Goal: Check status: Check status

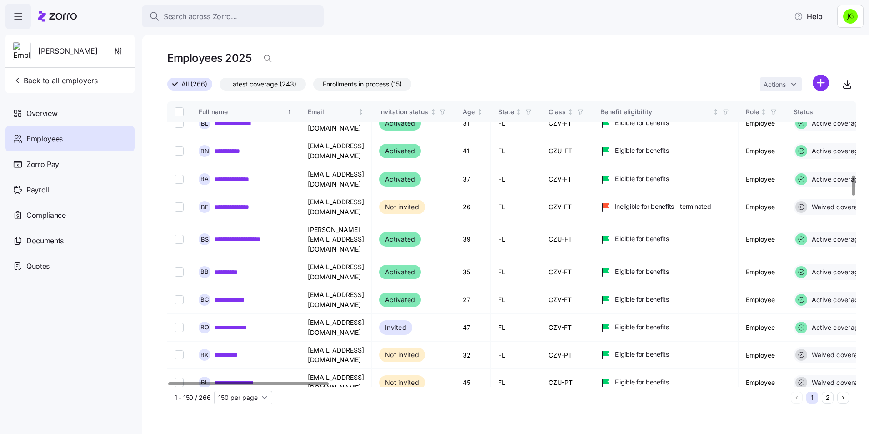
scroll to position [1182, 0]
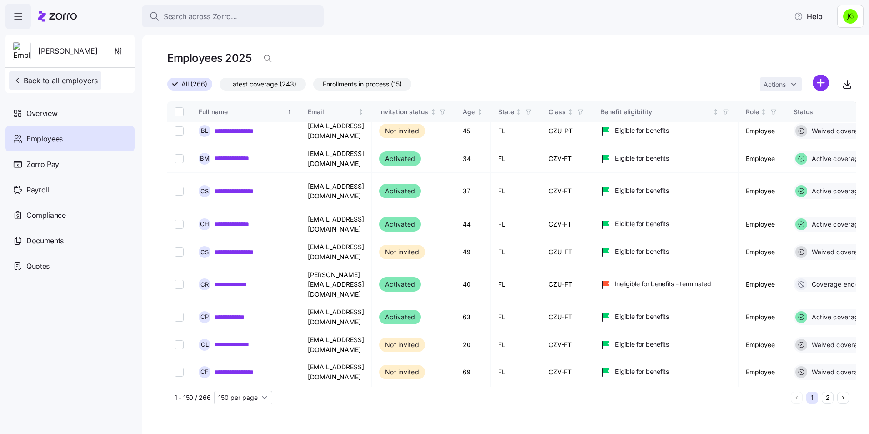
click at [41, 84] on span "Back to all employers" at bounding box center [55, 80] width 85 height 11
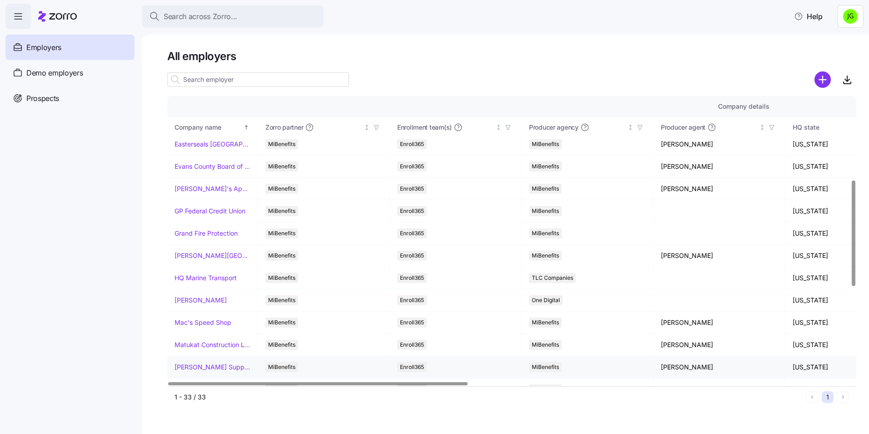
scroll to position [273, 0]
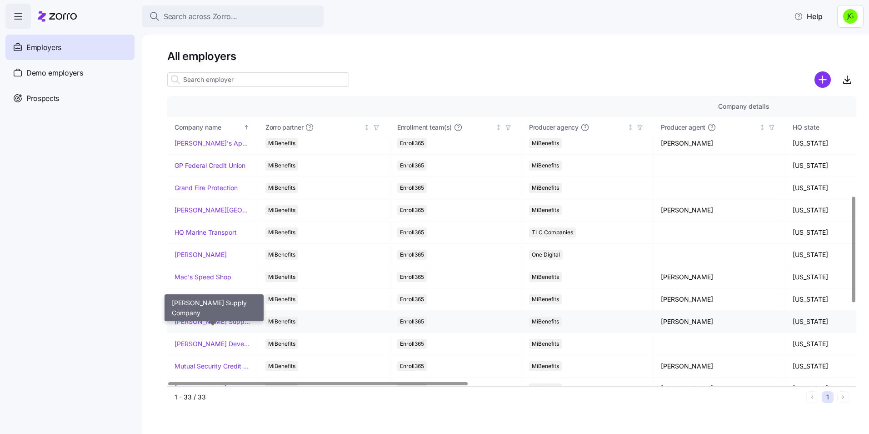
click at [224, 323] on link "[PERSON_NAME] Supply Company" at bounding box center [213, 321] width 76 height 9
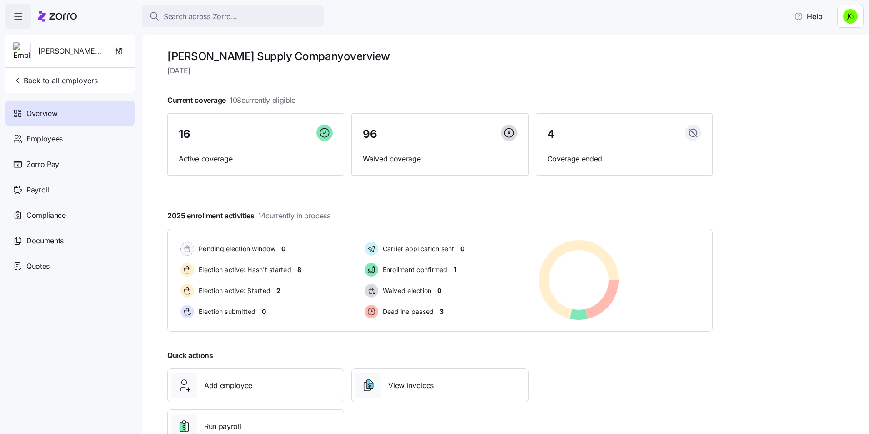
scroll to position [31, 0]
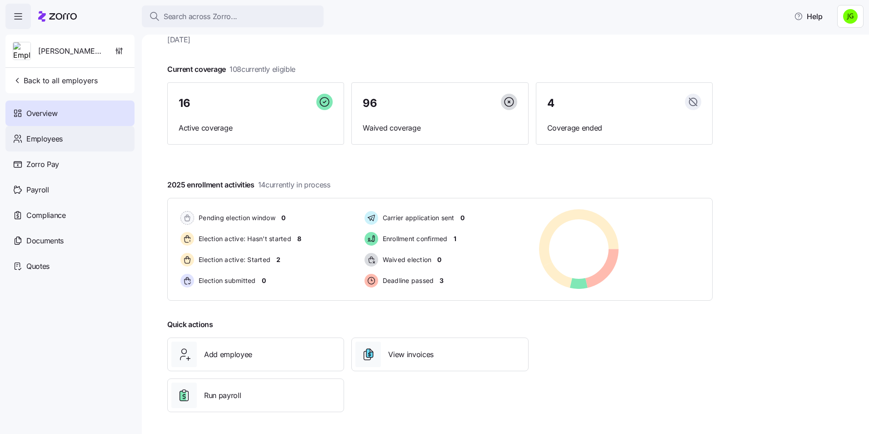
click at [28, 139] on span "Employees" at bounding box center [44, 138] width 36 height 11
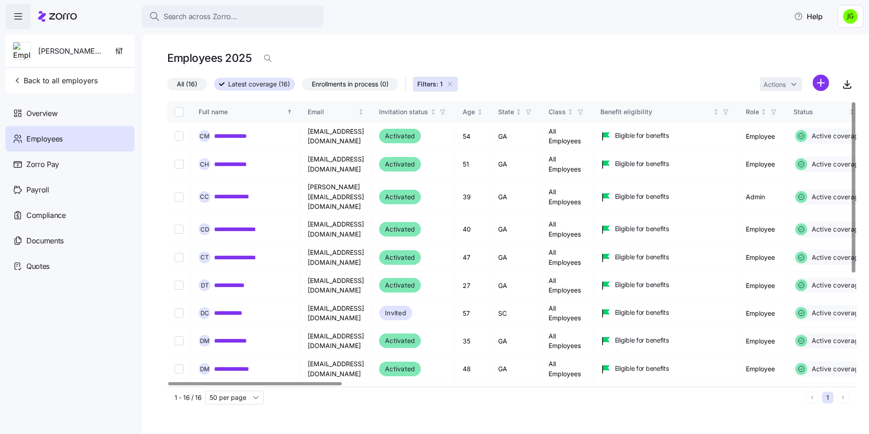
click at [453, 84] on icon "button" at bounding box center [449, 83] width 7 height 7
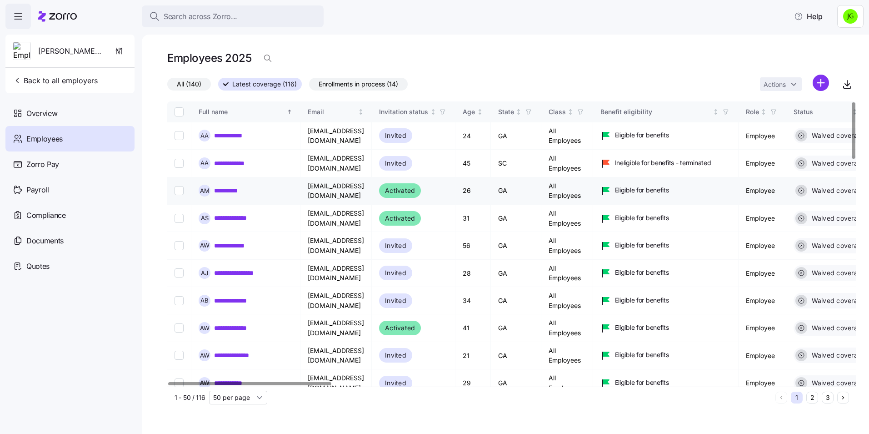
click at [241, 195] on link "**********" at bounding box center [236, 190] width 44 height 9
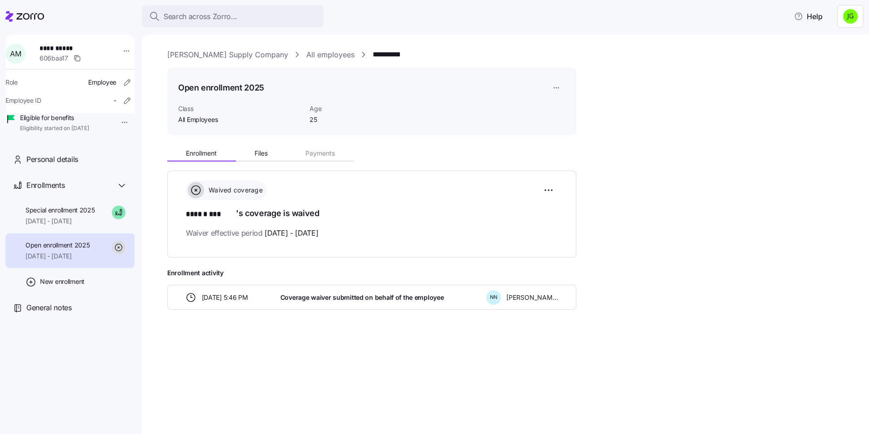
click at [436, 221] on div "Waived coverage ****** *** 's coverage is waived Waiver effective period [DATE]…" at bounding box center [372, 209] width 372 height 59
drag, startPoint x: 680, startPoint y: 132, endPoint x: 667, endPoint y: 130, distance: 13.8
click at [681, 132] on div "**********" at bounding box center [511, 201] width 689 height 304
click at [211, 155] on span "Enrollment" at bounding box center [201, 153] width 31 height 6
click at [265, 153] on span "Files" at bounding box center [261, 153] width 13 height 6
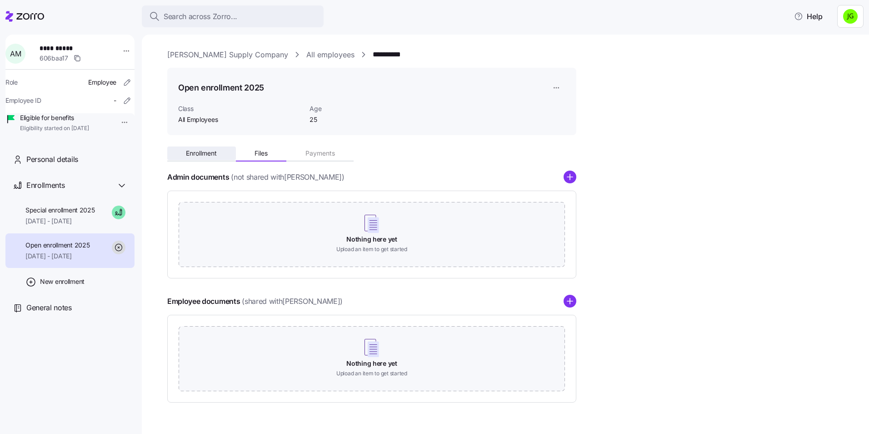
click at [201, 153] on span "Enrollment" at bounding box center [201, 153] width 31 height 6
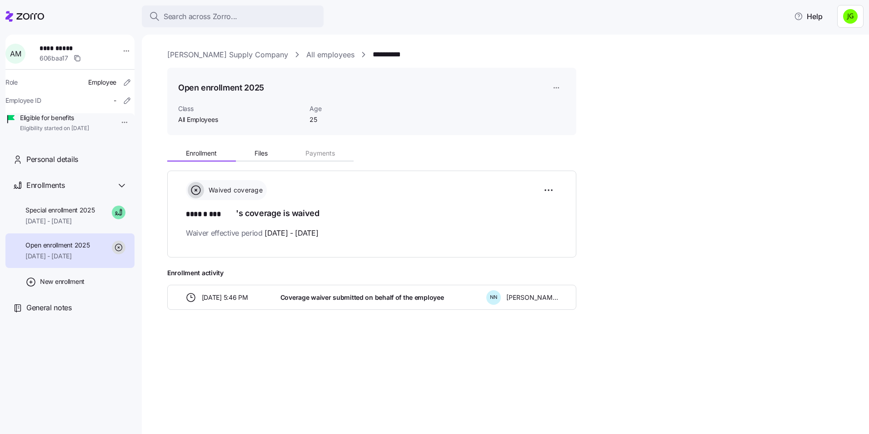
click at [739, 165] on div "Enrollment Files Payments Waived coverage ****** *** 's coverage is waived Waiv…" at bounding box center [511, 225] width 689 height 167
click at [188, 53] on link "[PERSON_NAME] Supply Company" at bounding box center [227, 54] width 121 height 11
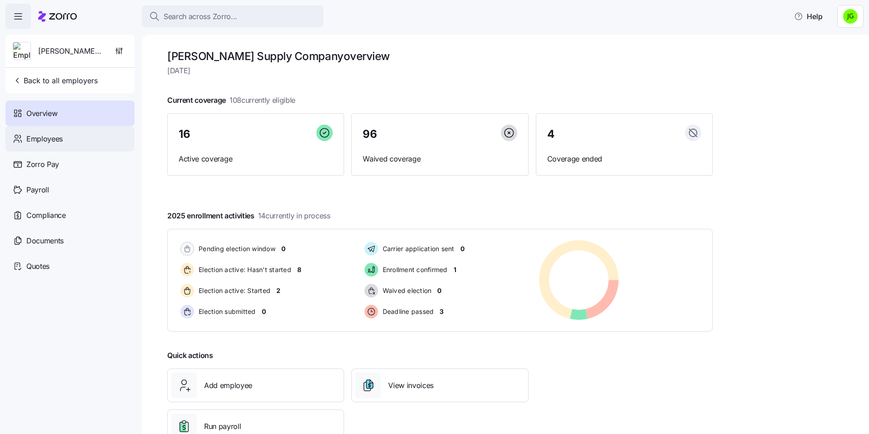
click at [56, 138] on span "Employees" at bounding box center [44, 138] width 36 height 11
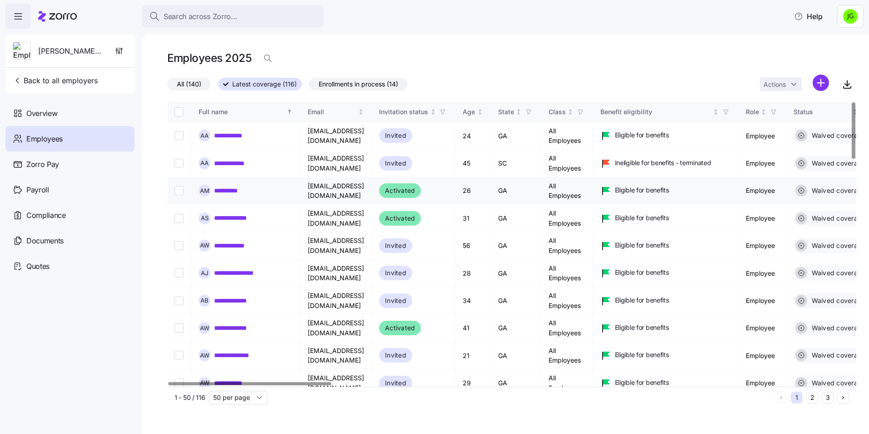
click at [237, 190] on link "**********" at bounding box center [236, 190] width 44 height 9
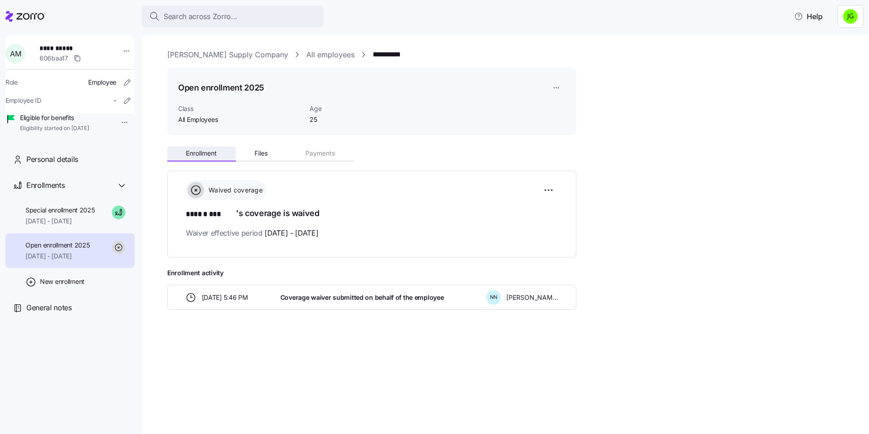
click at [197, 151] on span "Enrollment" at bounding box center [201, 153] width 31 height 6
click at [443, 174] on div "Waived coverage ****** *** 's coverage is waived Waiver effective period [DATE]…" at bounding box center [371, 213] width 409 height 87
click at [24, 11] on icon at bounding box center [24, 16] width 39 height 11
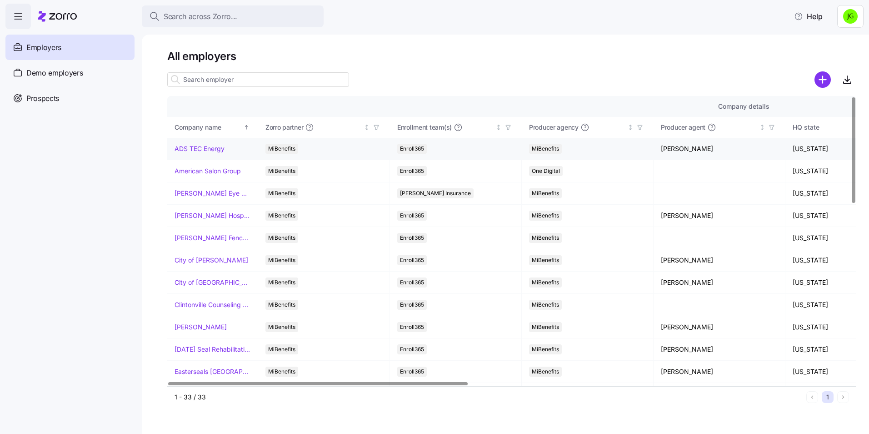
click at [216, 152] on link "ADS TEC Energy" at bounding box center [200, 148] width 50 height 9
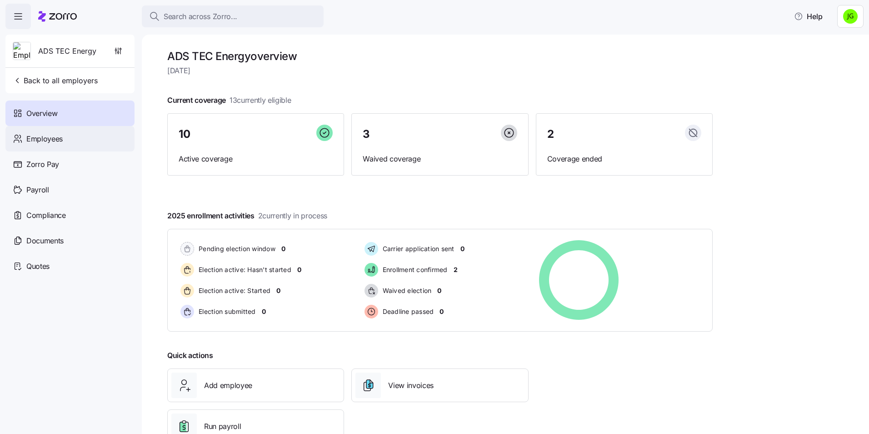
click at [35, 134] on span "Employees" at bounding box center [44, 138] width 36 height 11
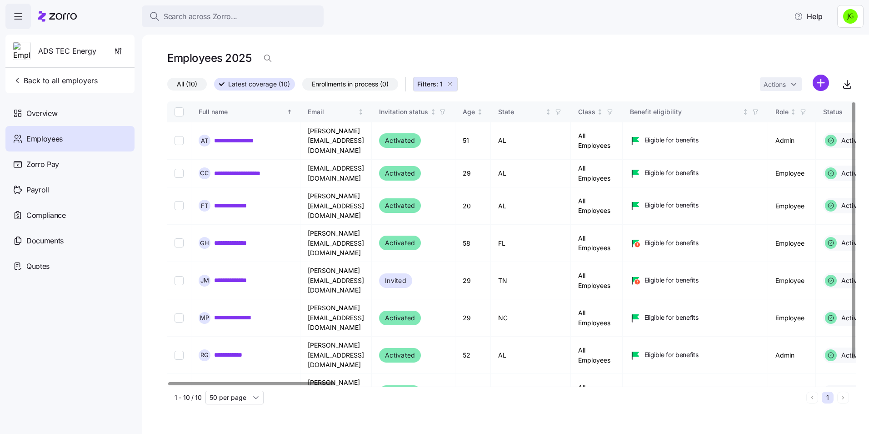
click at [451, 80] on span "Filters: 1" at bounding box center [435, 84] width 36 height 9
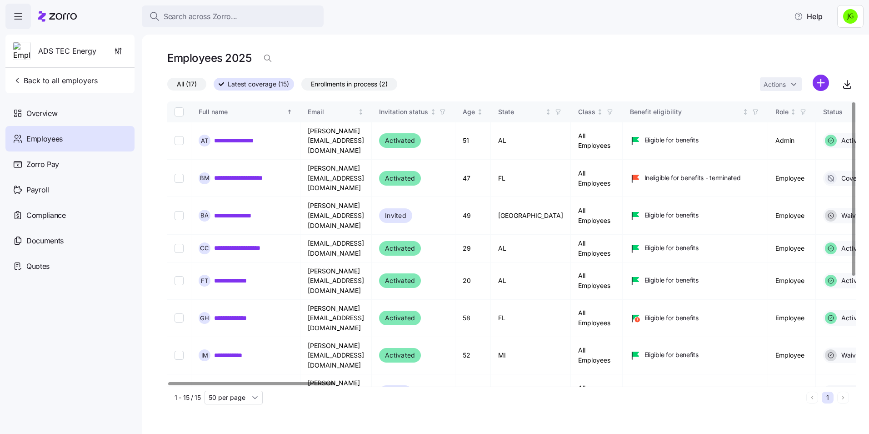
click at [524, 57] on div "Employees 2025" at bounding box center [511, 58] width 689 height 18
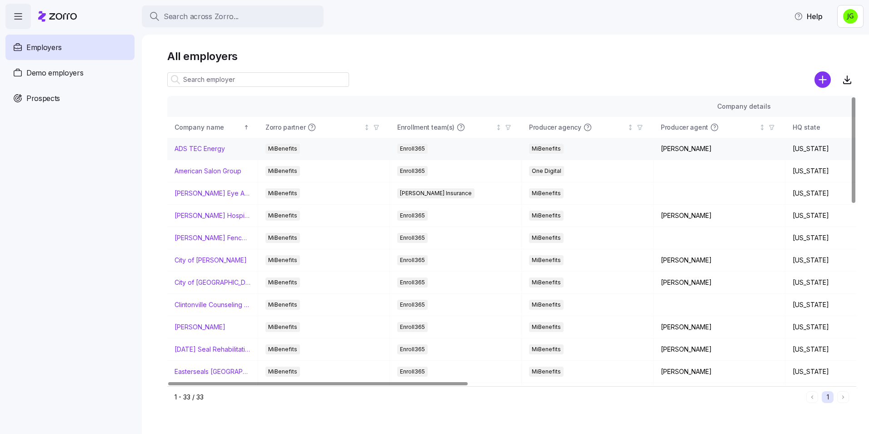
click at [205, 152] on link "ADS TEC Energy" at bounding box center [200, 148] width 50 height 9
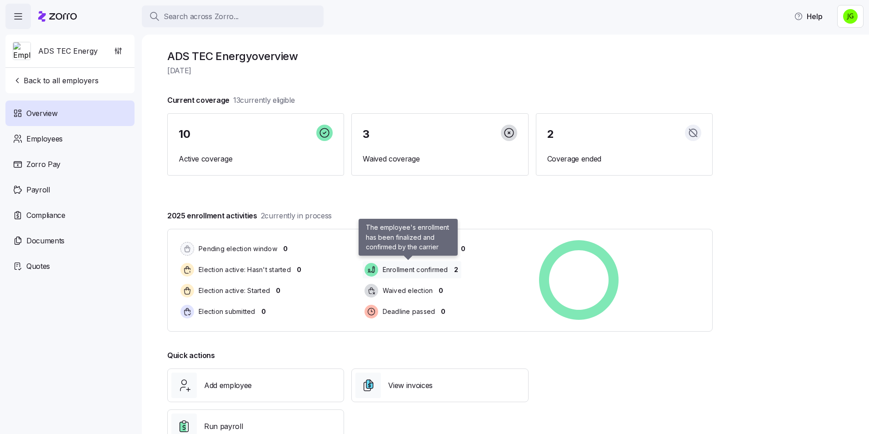
click at [436, 267] on span "Enrollment confirmed" at bounding box center [414, 269] width 68 height 9
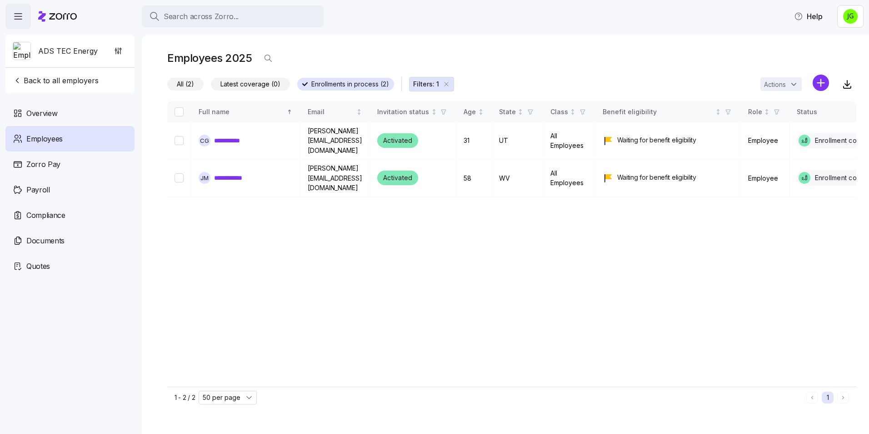
click at [48, 138] on span "Employees" at bounding box center [44, 138] width 36 height 11
click at [45, 139] on span "Employees" at bounding box center [44, 138] width 36 height 11
click at [233, 176] on link "**********" at bounding box center [236, 177] width 44 height 9
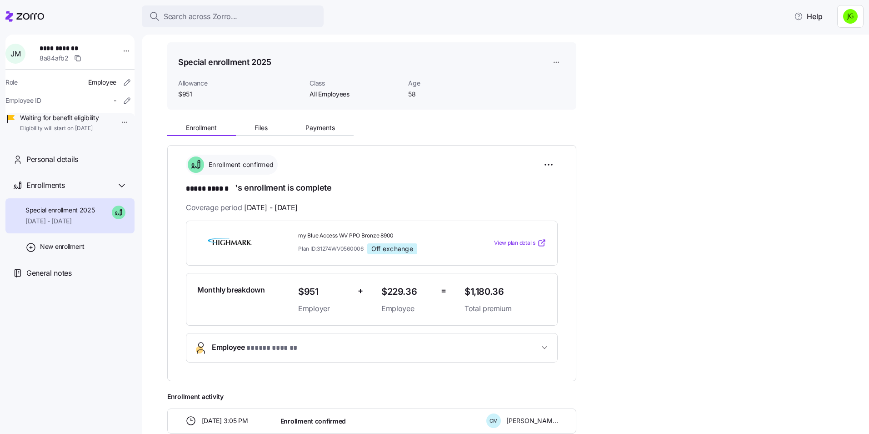
scroll to position [45, 0]
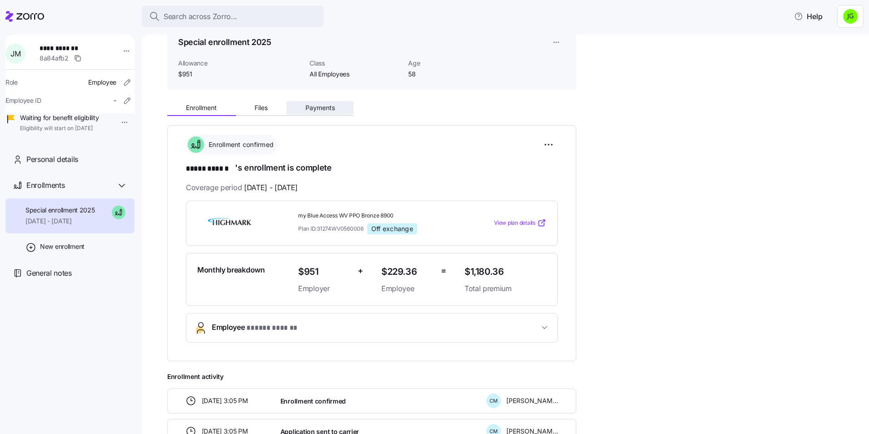
click at [326, 108] on span "Payments" at bounding box center [320, 108] width 30 height 6
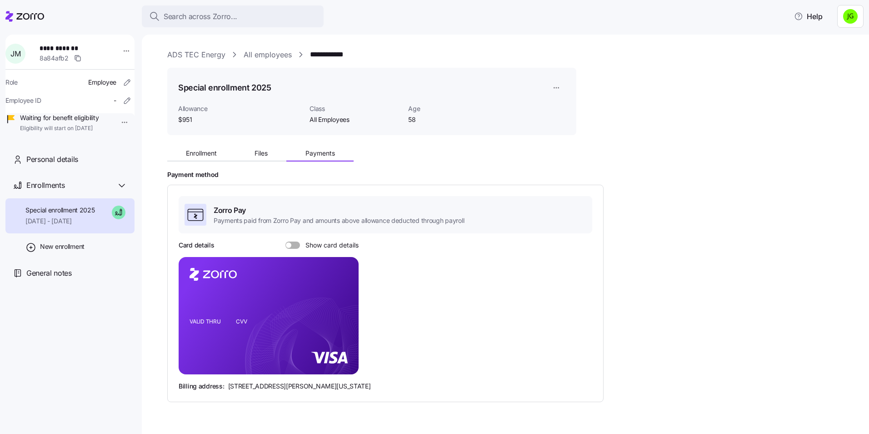
click at [290, 242] on div at bounding box center [292, 244] width 15 height 7
click at [285, 241] on input "Show card details" at bounding box center [285, 241] width 0 height 0
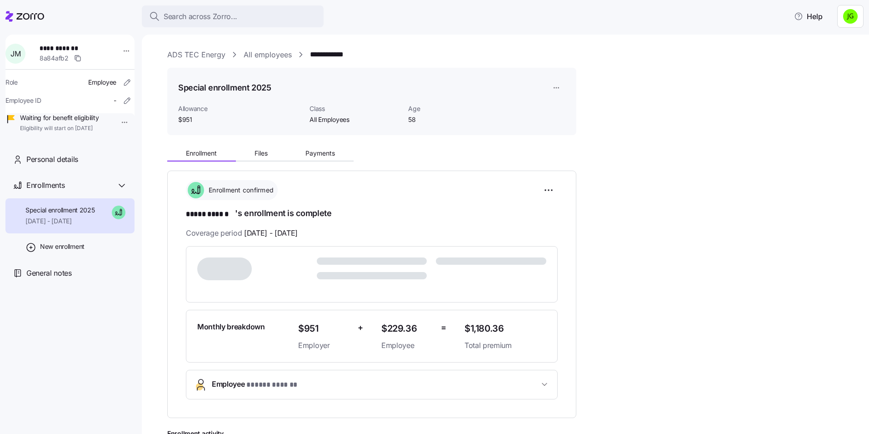
click at [20, 14] on icon at bounding box center [30, 16] width 28 height 6
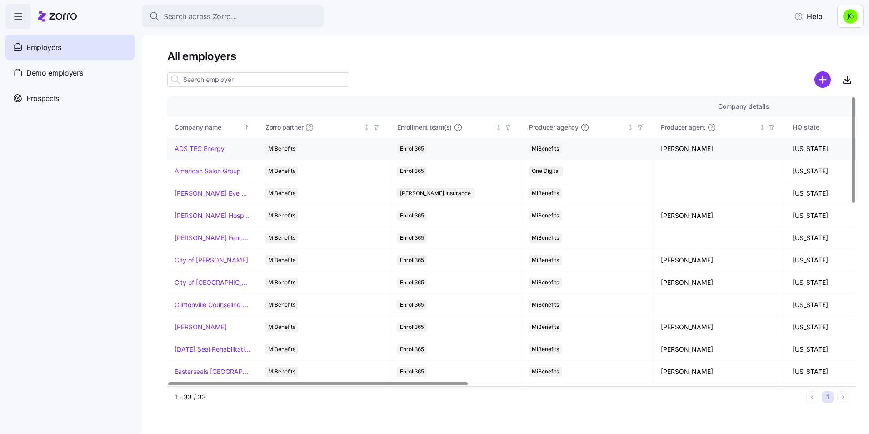
click at [193, 146] on link "ADS TEC Energy" at bounding box center [200, 148] width 50 height 9
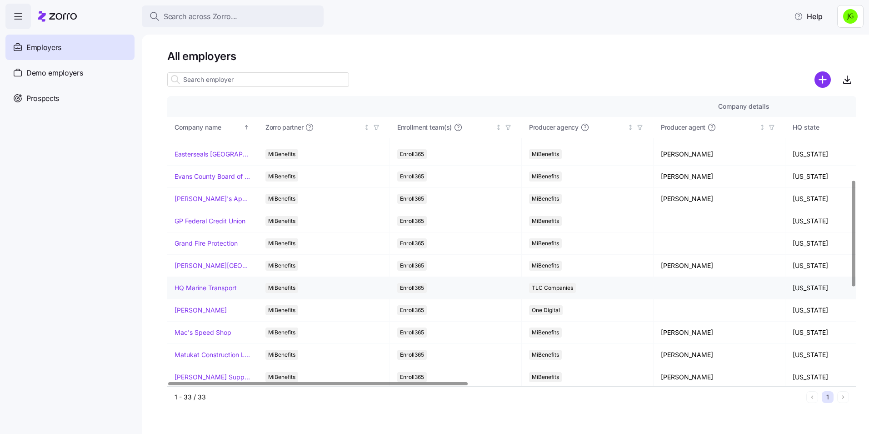
scroll to position [273, 0]
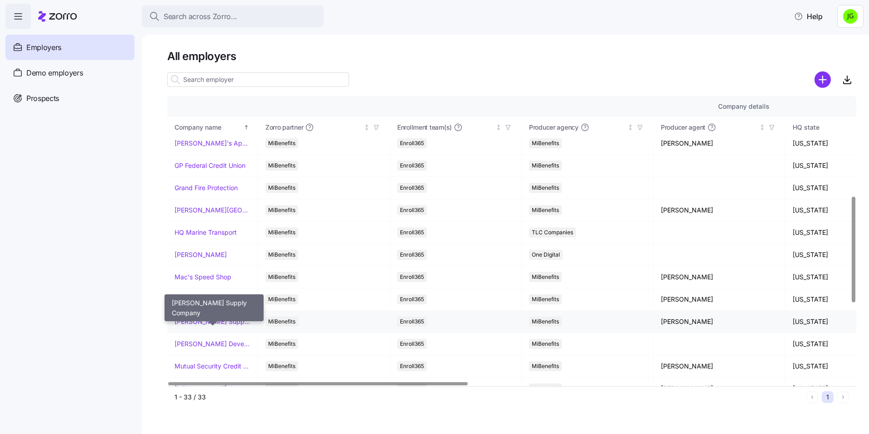
click at [192, 320] on link "[PERSON_NAME] Supply Company" at bounding box center [213, 321] width 76 height 9
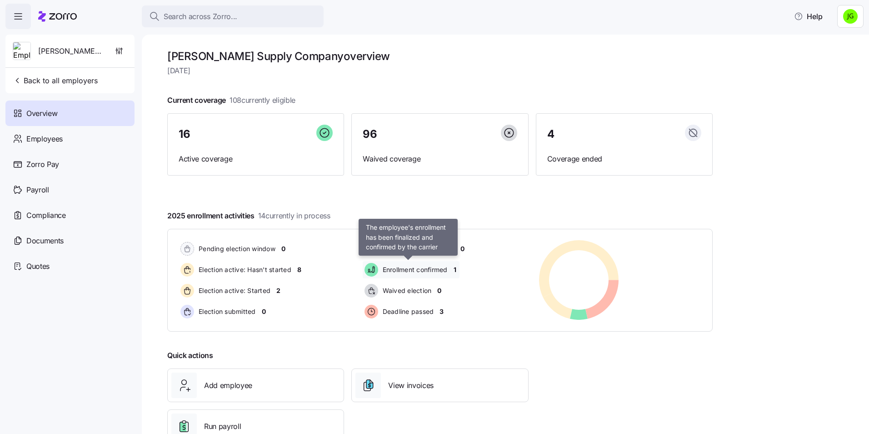
click at [416, 268] on span "Enrollment confirmed" at bounding box center [414, 269] width 68 height 9
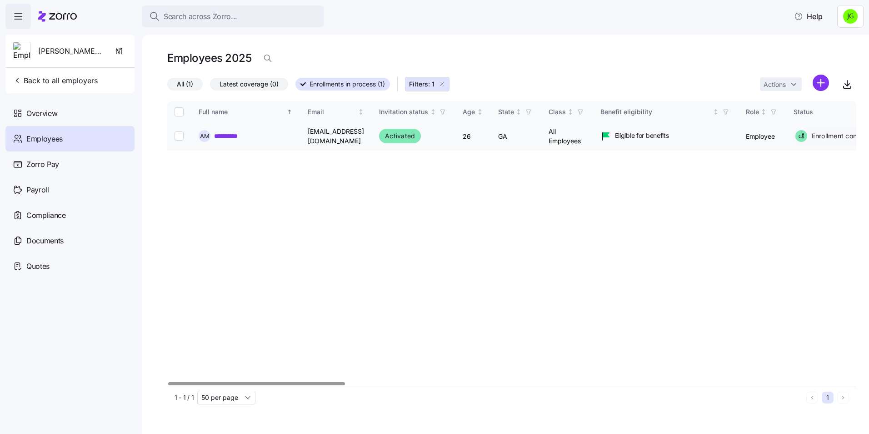
click at [237, 138] on link "**********" at bounding box center [236, 135] width 44 height 9
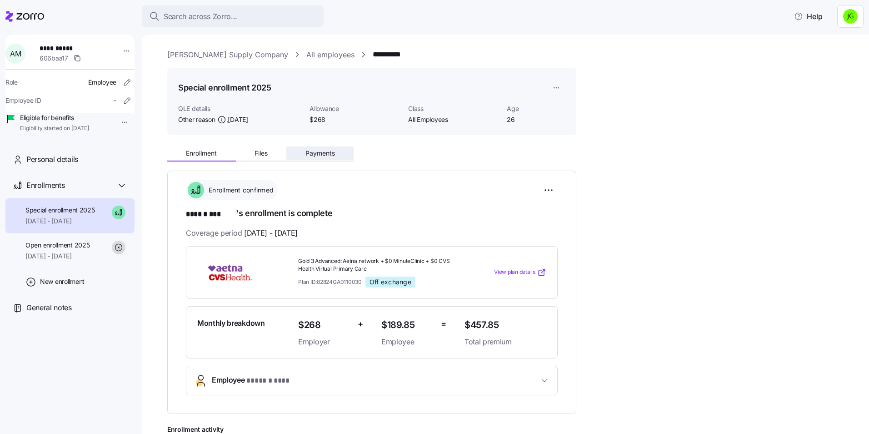
click at [307, 153] on span "Payments" at bounding box center [320, 153] width 30 height 6
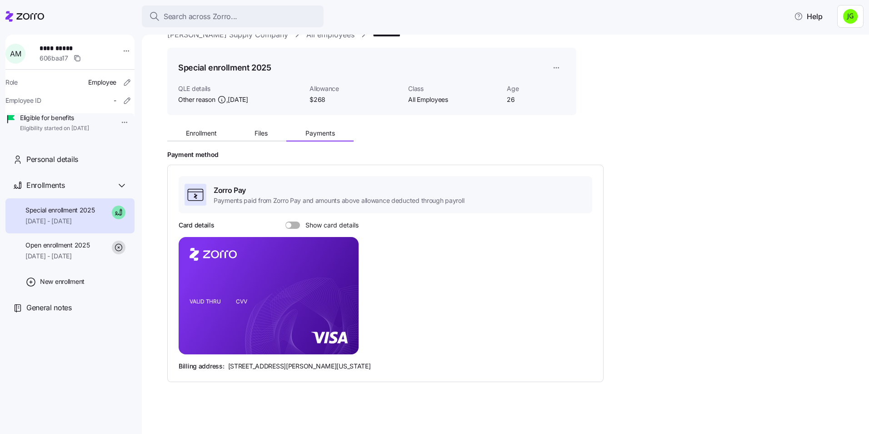
scroll to position [23, 0]
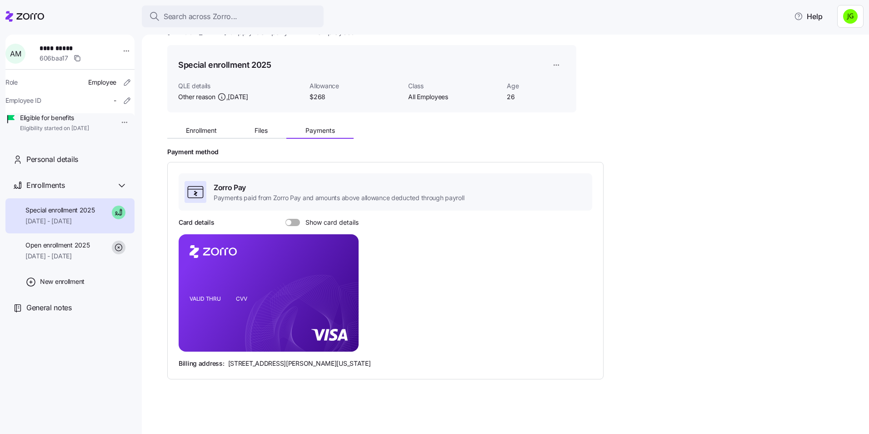
click at [292, 219] on span at bounding box center [295, 222] width 9 height 7
click at [285, 219] on input "Show card details" at bounding box center [285, 219] width 0 height 0
click at [653, 175] on div "Payment method Zorro Pay Payments paid from Zorro Pay and amounts above allowan…" at bounding box center [511, 263] width 689 height 231
drag, startPoint x: 648, startPoint y: 226, endPoint x: 649, endPoint y: 220, distance: 6.6
click at [649, 226] on div "Payment method Zorro Pay Payments paid from Zorro Pay and amounts above allowan…" at bounding box center [511, 263] width 689 height 231
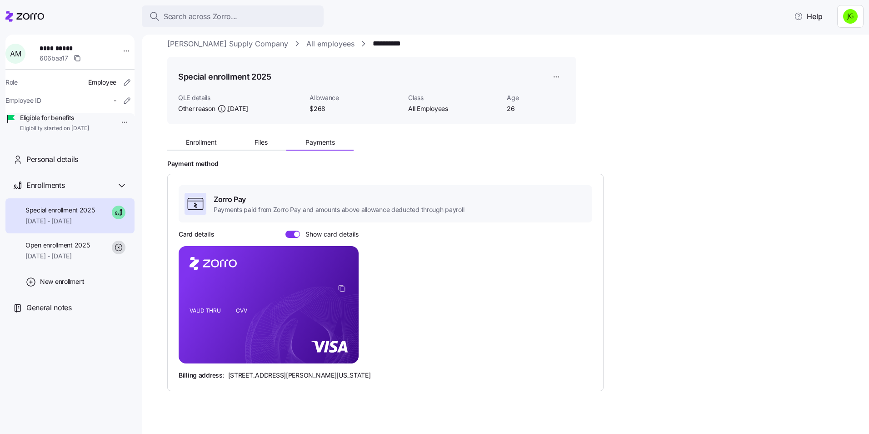
scroll to position [0, 0]
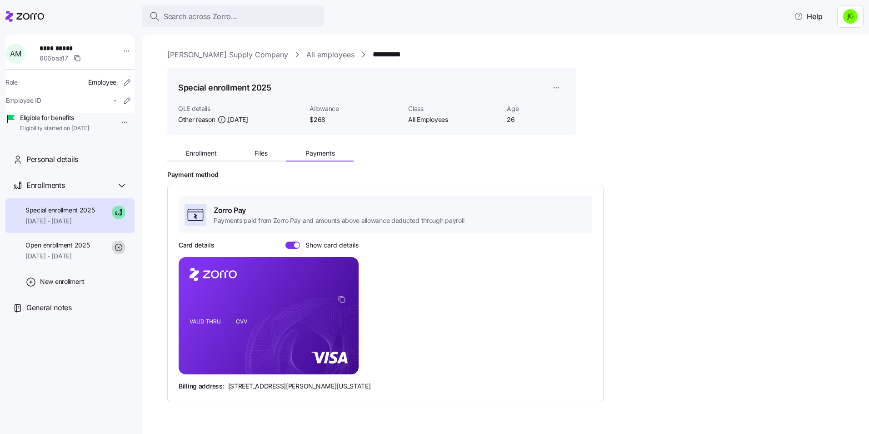
click at [719, 163] on div "Enrollment Files Payments Payment method Zorro Pay Payments paid from Zorro Pay…" at bounding box center [511, 272] width 689 height 260
